Goal: Find specific page/section: Find specific page/section

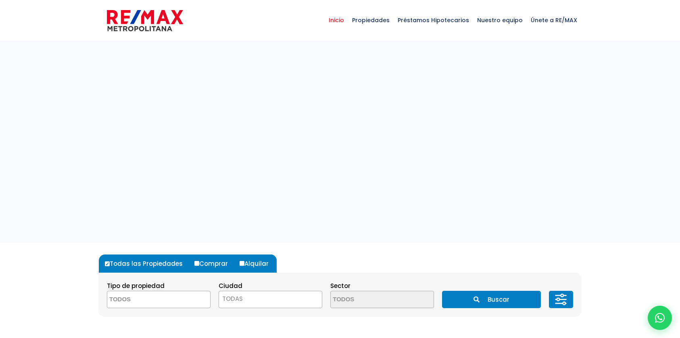
select select
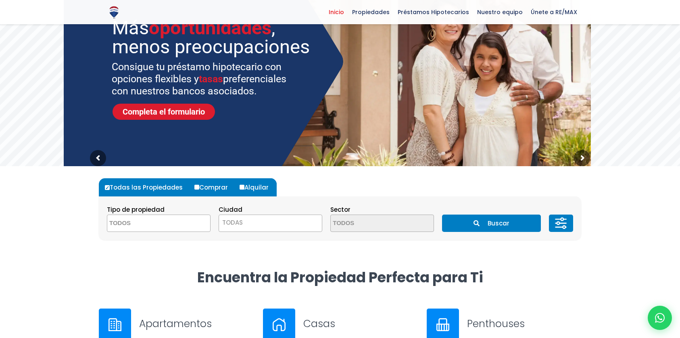
scroll to position [13, 0]
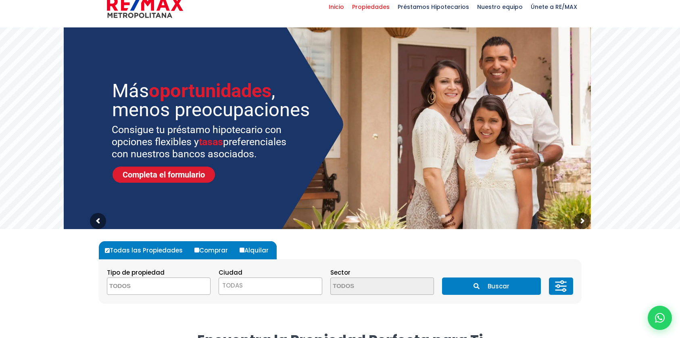
click at [371, 12] on span "Propiedades" at bounding box center [371, 7] width 46 height 24
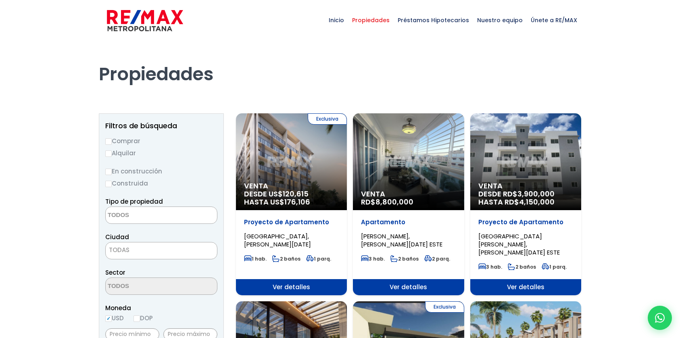
select select
click at [306, 175] on div "Exclusiva Venta DESDE US$ 120,615 HASTA US$ 176,106" at bounding box center [291, 161] width 111 height 97
